Goal: Task Accomplishment & Management: Use online tool/utility

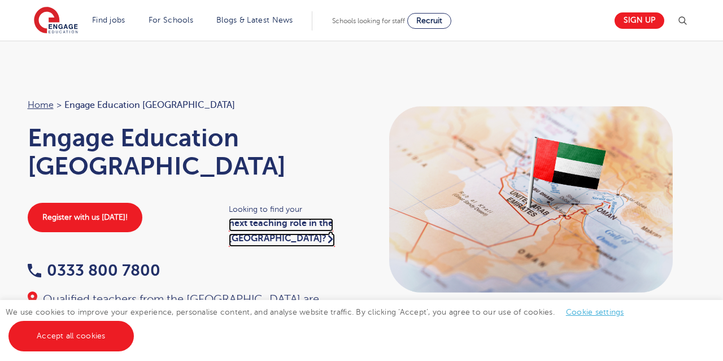
click at [293, 218] on link "next teaching role in the UK?" at bounding box center [282, 232] width 106 height 28
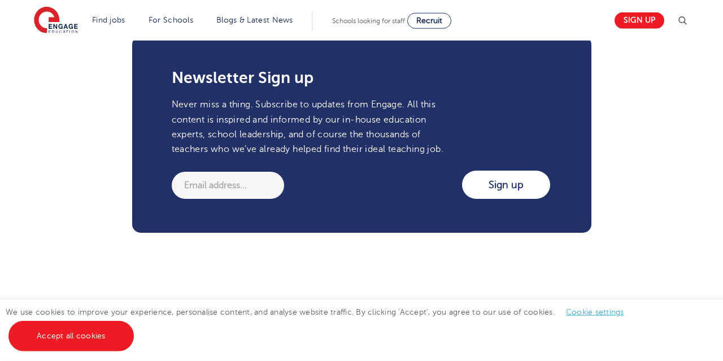
scroll to position [783, 0]
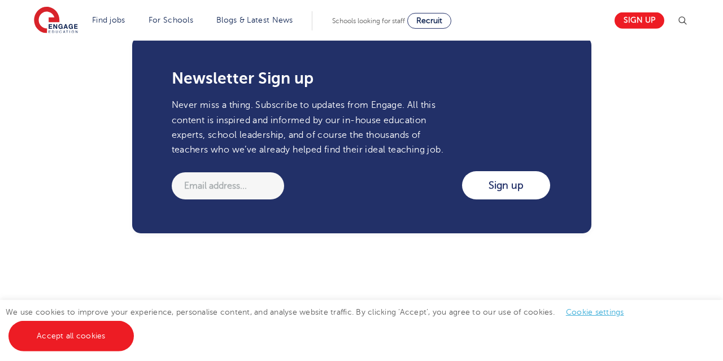
click at [223, 188] on input "email" at bounding box center [228, 185] width 112 height 27
type input "nidaa1986@gmail.com"
click at [497, 189] on input "Sign up" at bounding box center [506, 185] width 88 height 28
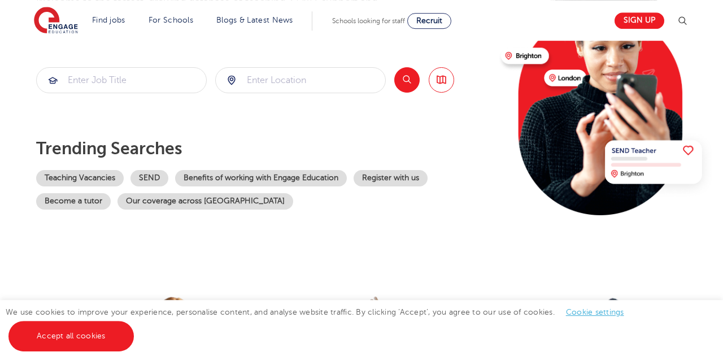
scroll to position [99, 0]
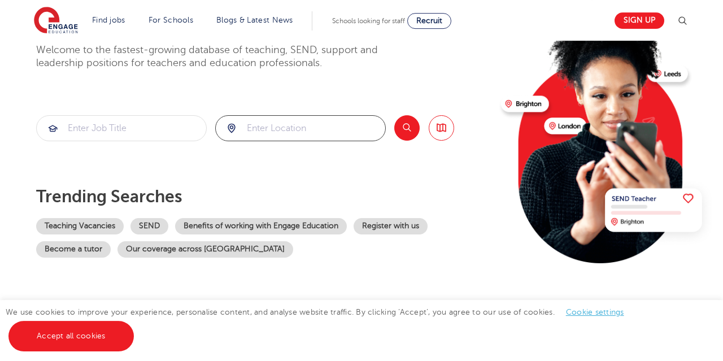
click at [255, 128] on input "search" at bounding box center [301, 128] width 170 height 25
type input "united kingdom"
click at [416, 129] on button "Search" at bounding box center [406, 127] width 25 height 25
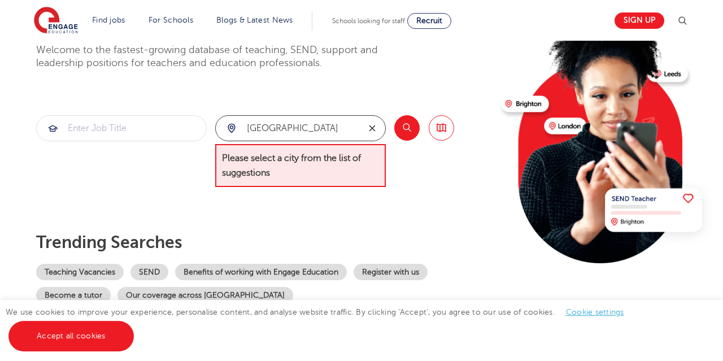
click at [371, 135] on button "reset" at bounding box center [372, 128] width 26 height 25
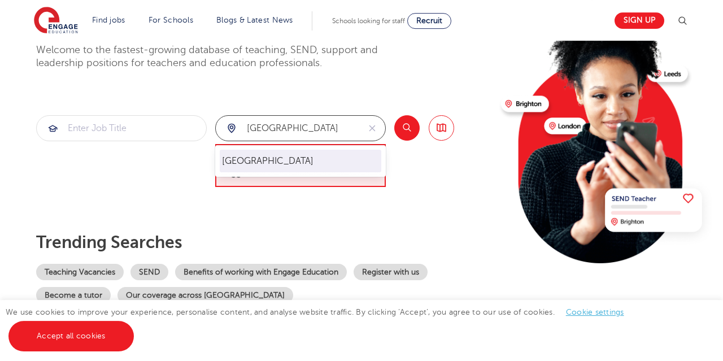
click at [307, 158] on li "[GEOGRAPHIC_DATA]" at bounding box center [301, 161] width 162 height 23
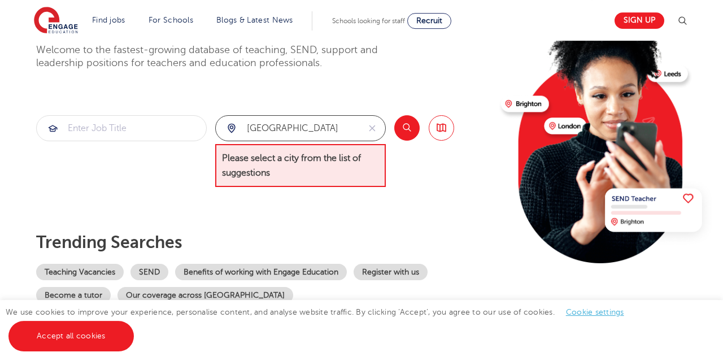
type input "[GEOGRAPHIC_DATA]"
click at [418, 127] on button "Search" at bounding box center [406, 127] width 25 height 25
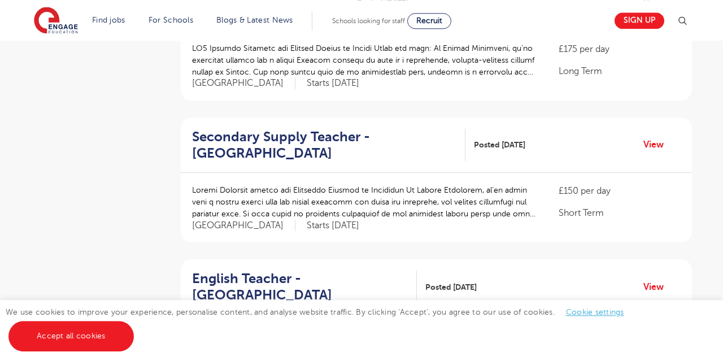
scroll to position [1181, 0]
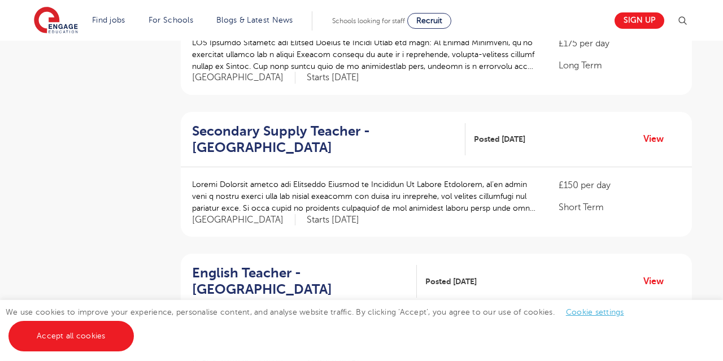
click at [593, 311] on link "Cookie settings" at bounding box center [595, 312] width 58 height 8
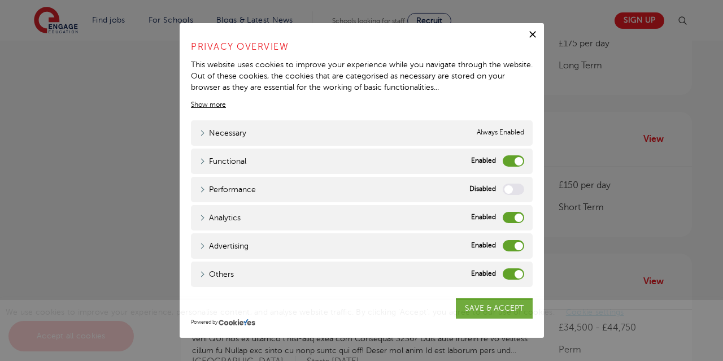
click at [507, 214] on label "Analytics" at bounding box center [513, 217] width 21 height 11
click at [0, 0] on input "Analytics" at bounding box center [0, 0] width 0 height 0
click at [509, 242] on label "Advertising" at bounding box center [513, 245] width 21 height 11
click at [0, 0] on input "Advertising" at bounding box center [0, 0] width 0 height 0
click at [507, 271] on label "Others" at bounding box center [513, 273] width 21 height 11
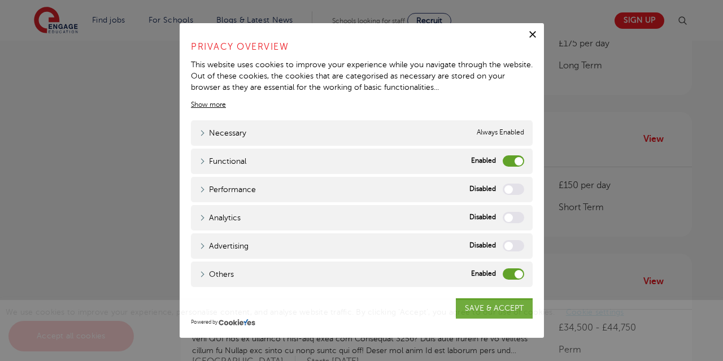
click at [0, 0] on input "Others" at bounding box center [0, 0] width 0 height 0
click at [511, 159] on label "Functional" at bounding box center [513, 160] width 21 height 11
click at [0, 0] on input "Functional" at bounding box center [0, 0] width 0 height 0
click at [488, 307] on div "We use cookies to improve your experience, personalise content, and analyse web…" at bounding box center [361, 330] width 723 height 61
click at [483, 307] on div "We use cookies to improve your experience, personalise content, and analyse web…" at bounding box center [361, 330] width 723 height 61
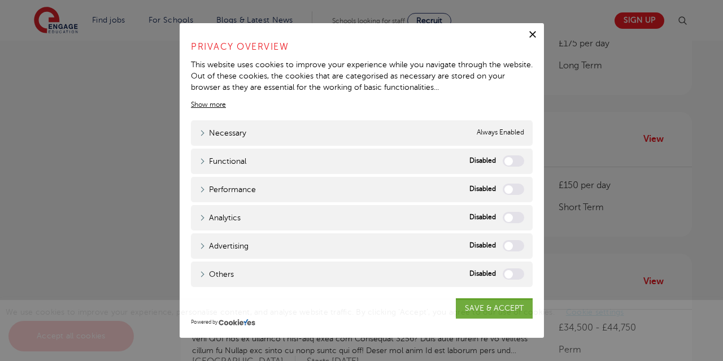
click at [483, 309] on span "We use cookies to improve your experience, personalise content, and analyse web…" at bounding box center [321, 324] width 630 height 32
click at [531, 32] on icon "button" at bounding box center [533, 35] width 7 height 7
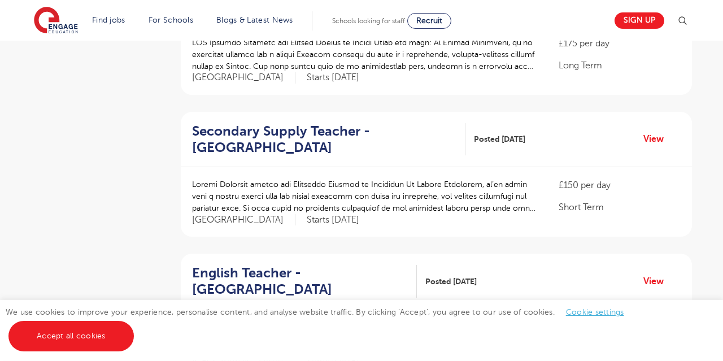
click at [595, 312] on link "Cookie settings" at bounding box center [595, 312] width 58 height 8
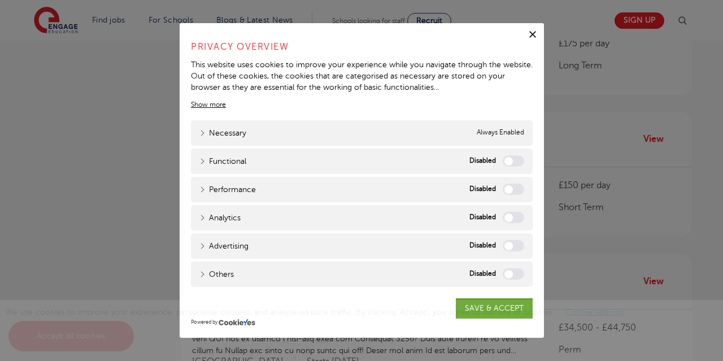
click at [485, 307] on div "We use cookies to improve your experience, personalise content, and analyse web…" at bounding box center [361, 330] width 723 height 61
click at [481, 311] on span "We use cookies to improve your experience, personalise content, and analyse web…" at bounding box center [321, 324] width 630 height 32
click at [532, 32] on icon "button" at bounding box center [532, 34] width 11 height 11
